Goal: Navigation & Orientation: Go to known website

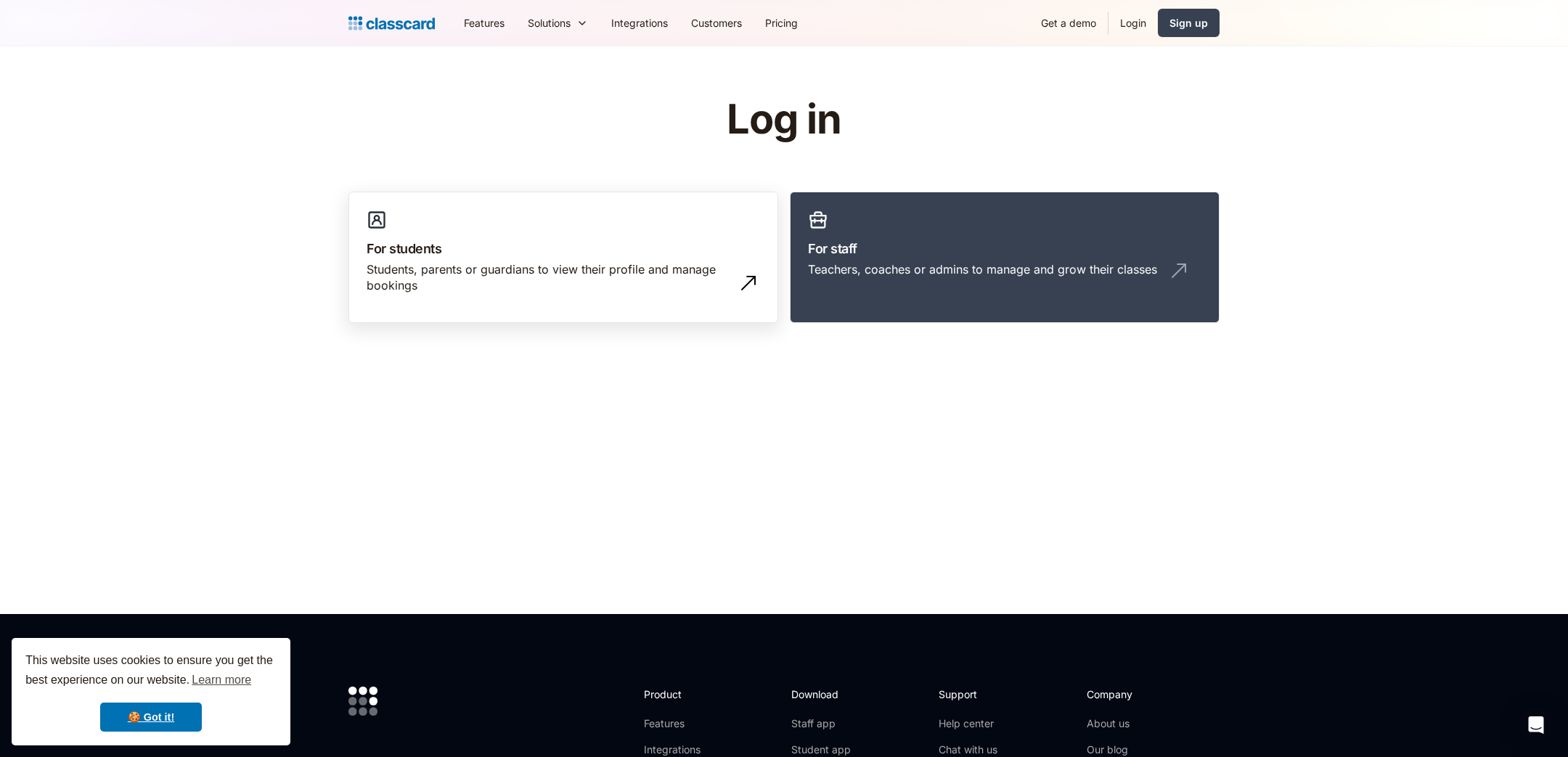
drag, startPoint x: 834, startPoint y: 290, endPoint x: 683, endPoint y: 290, distance: 151.0
click at [834, 287] on link "For staff Teachers, coaches or admins to manage and grow their classes" at bounding box center [1004, 258] width 429 height 132
click at [1127, 18] on link "Login" at bounding box center [1132, 23] width 49 height 33
drag, startPoint x: 868, startPoint y: 268, endPoint x: 813, endPoint y: 267, distance: 55.0
click at [870, 267] on div "Teachers, coaches or admins to manage and grow their classes" at bounding box center [982, 269] width 349 height 16
